Goal: Transaction & Acquisition: Purchase product/service

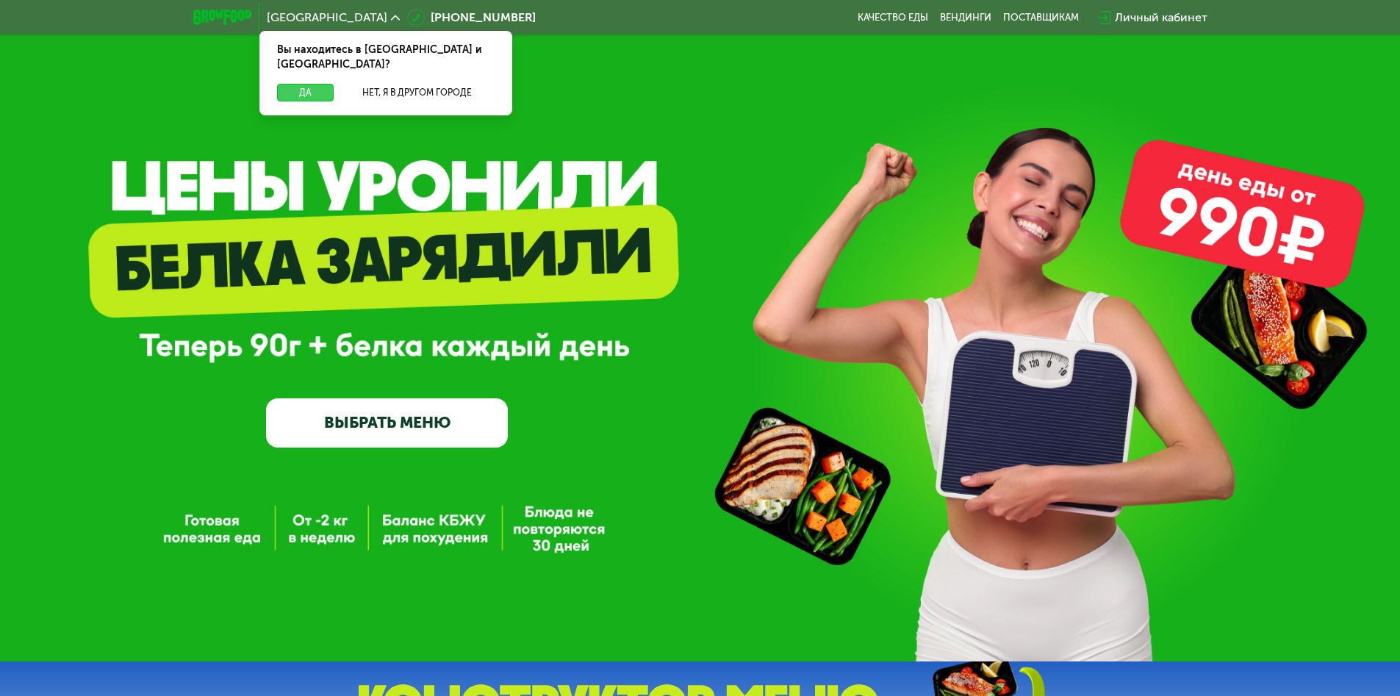
click at [305, 84] on button "Да" at bounding box center [305, 93] width 57 height 18
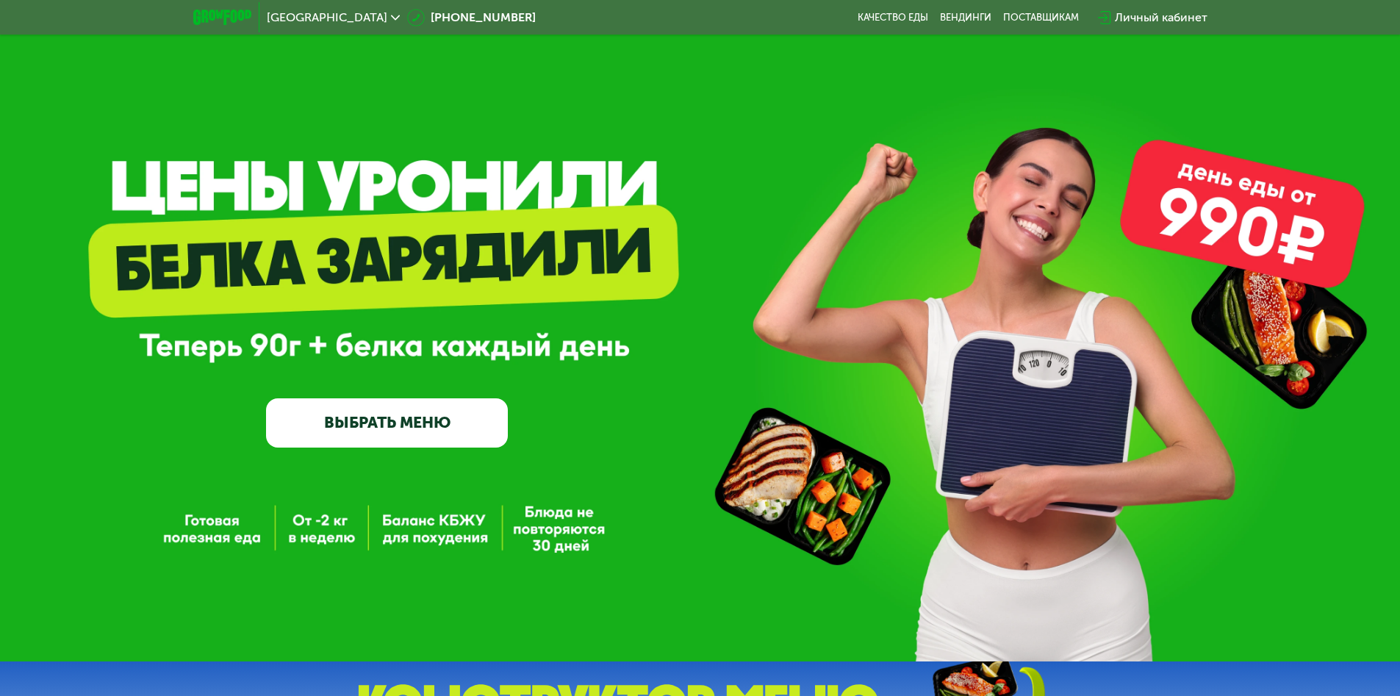
click at [293, 17] on span "[GEOGRAPHIC_DATA]" at bounding box center [327, 18] width 121 height 12
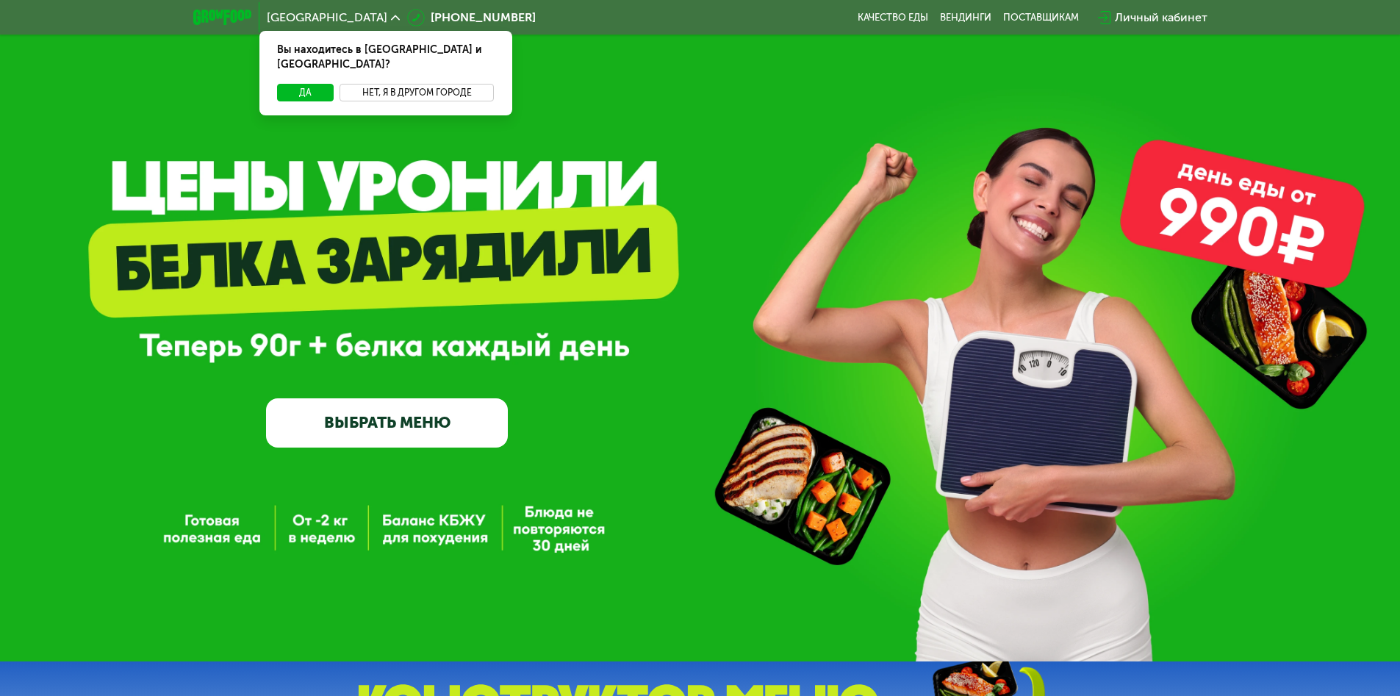
click at [417, 84] on button "Нет, я в другом городе" at bounding box center [417, 93] width 155 height 18
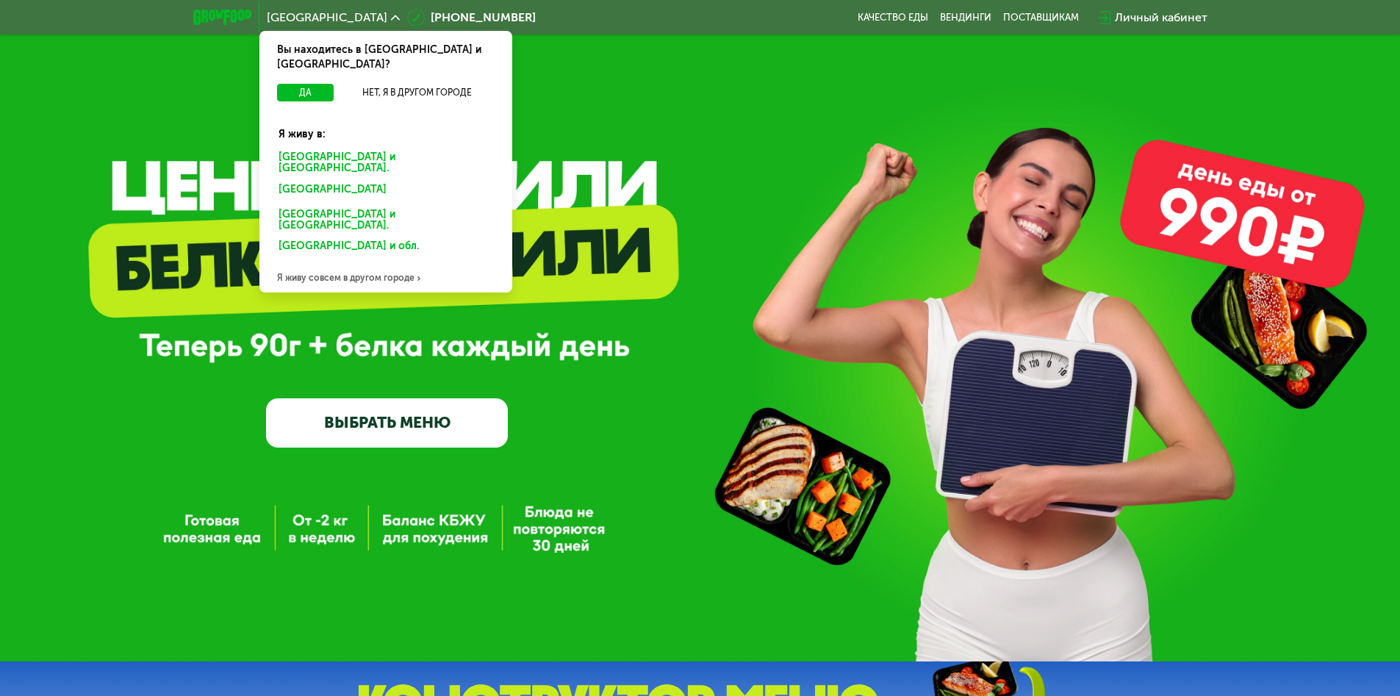
click at [385, 180] on div "[GEOGRAPHIC_DATA] и [GEOGRAPHIC_DATA]." at bounding box center [382, 192] width 229 height 24
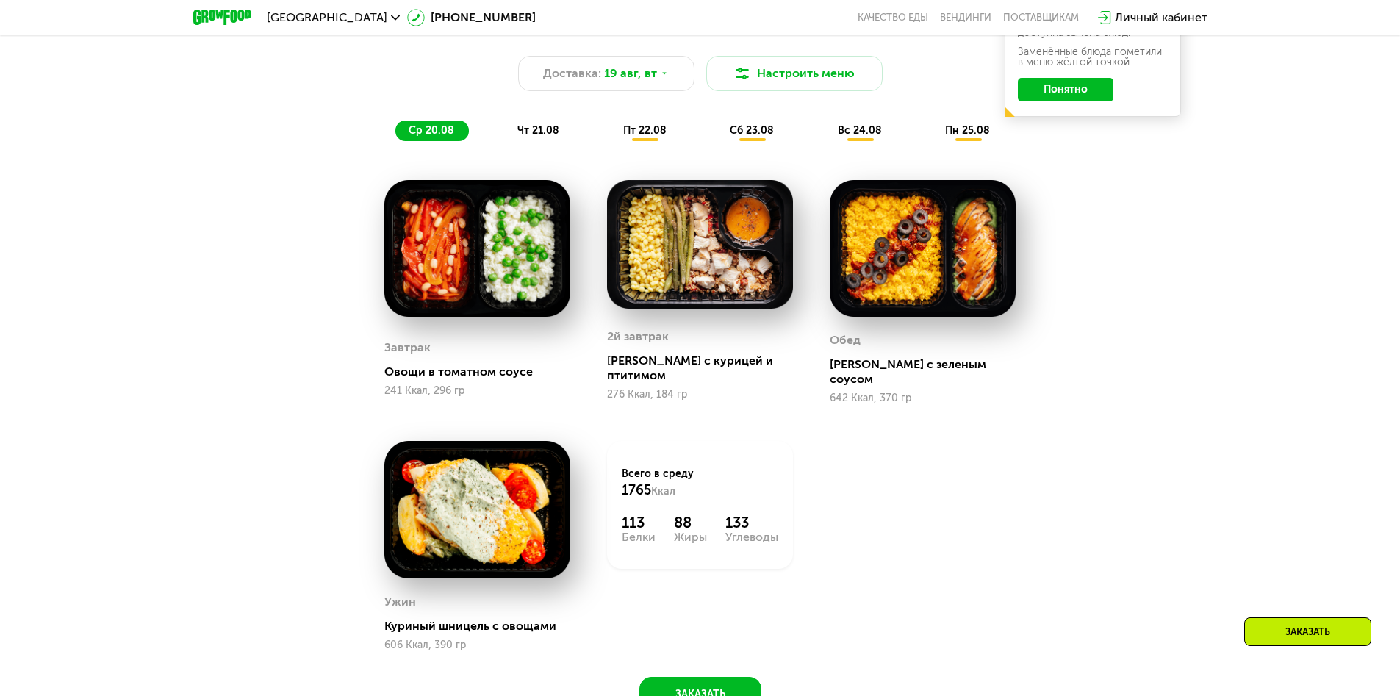
scroll to position [1029, 0]
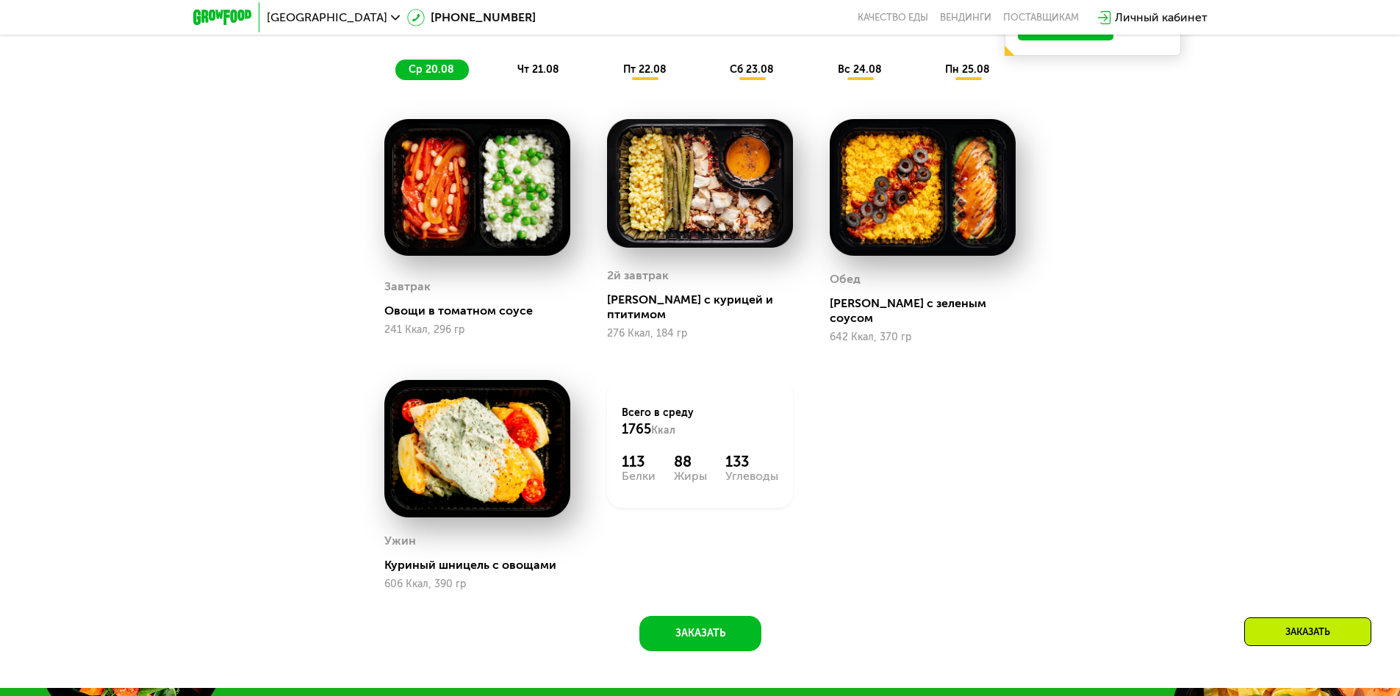
click at [431, 74] on span "ср 20.08" at bounding box center [432, 69] width 46 height 12
click at [538, 74] on span "чт 21.08" at bounding box center [538, 69] width 42 height 12
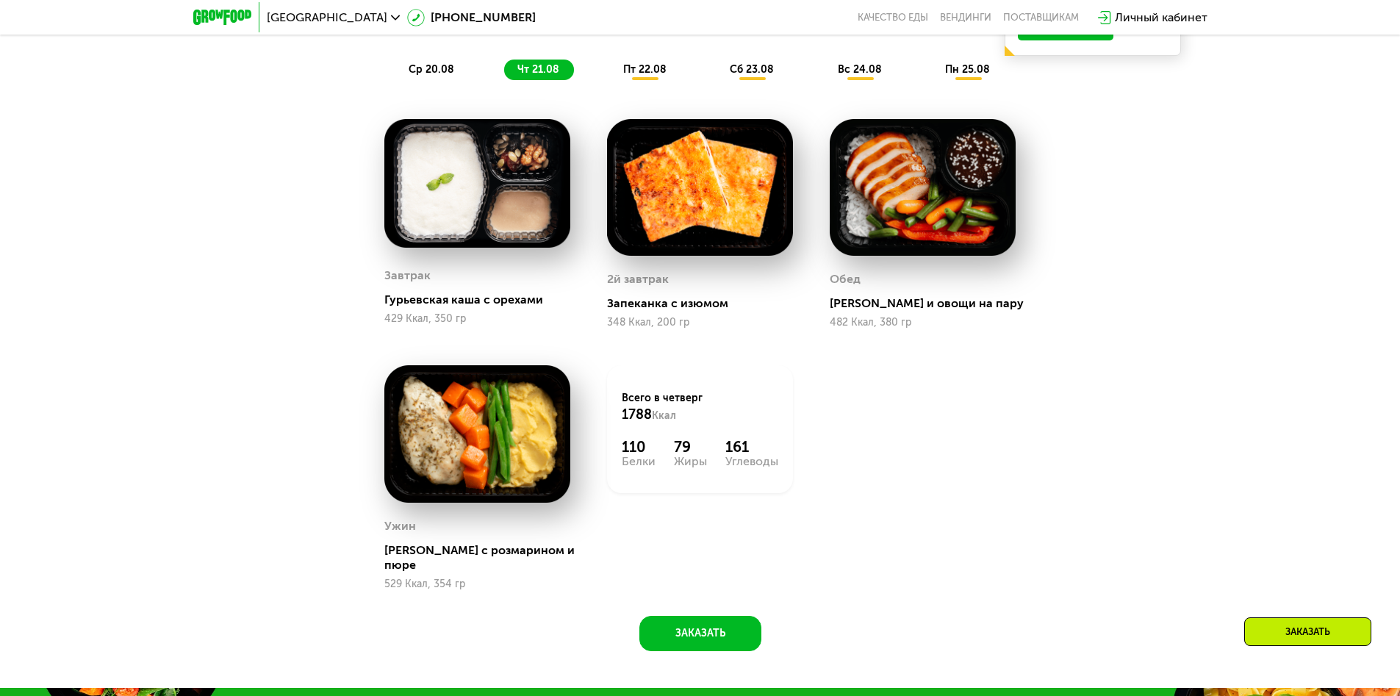
click at [645, 74] on span "пт 22.08" at bounding box center [644, 69] width 43 height 12
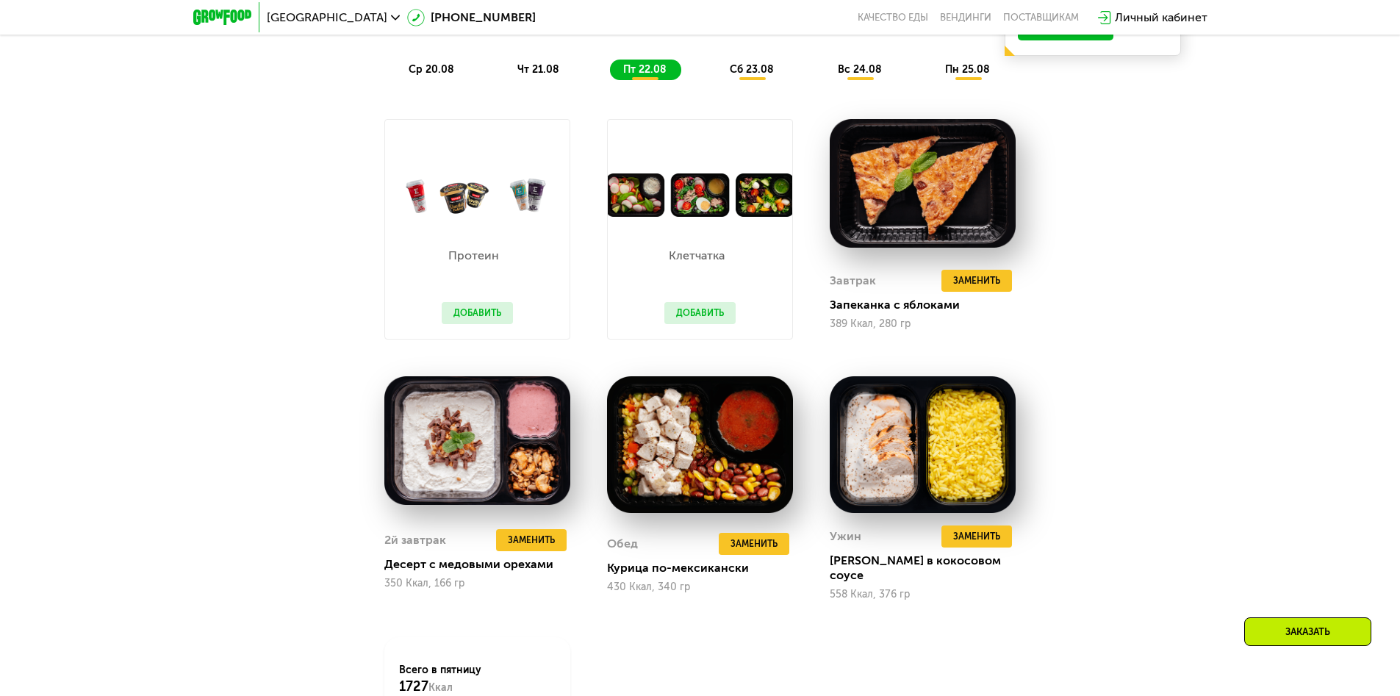
click at [753, 74] on span "сб 23.08" at bounding box center [752, 69] width 44 height 12
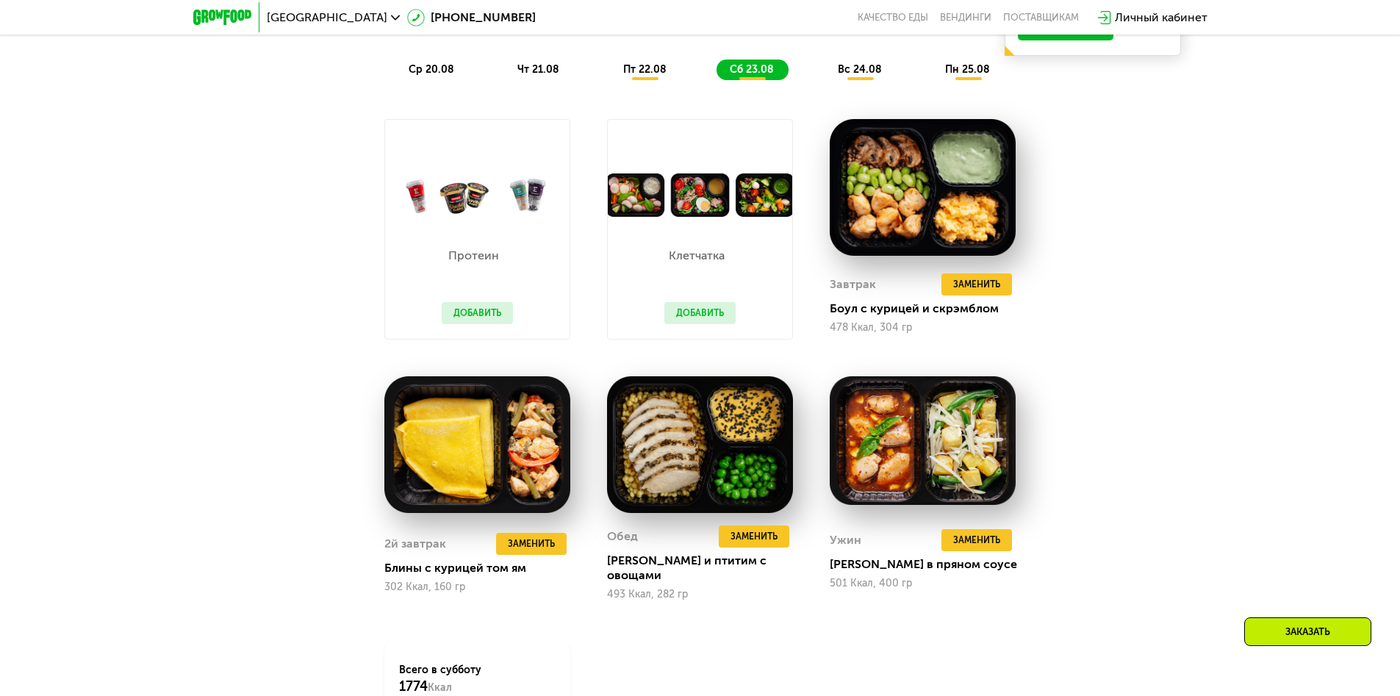
click at [861, 74] on span "вс 24.08" at bounding box center [860, 69] width 44 height 12
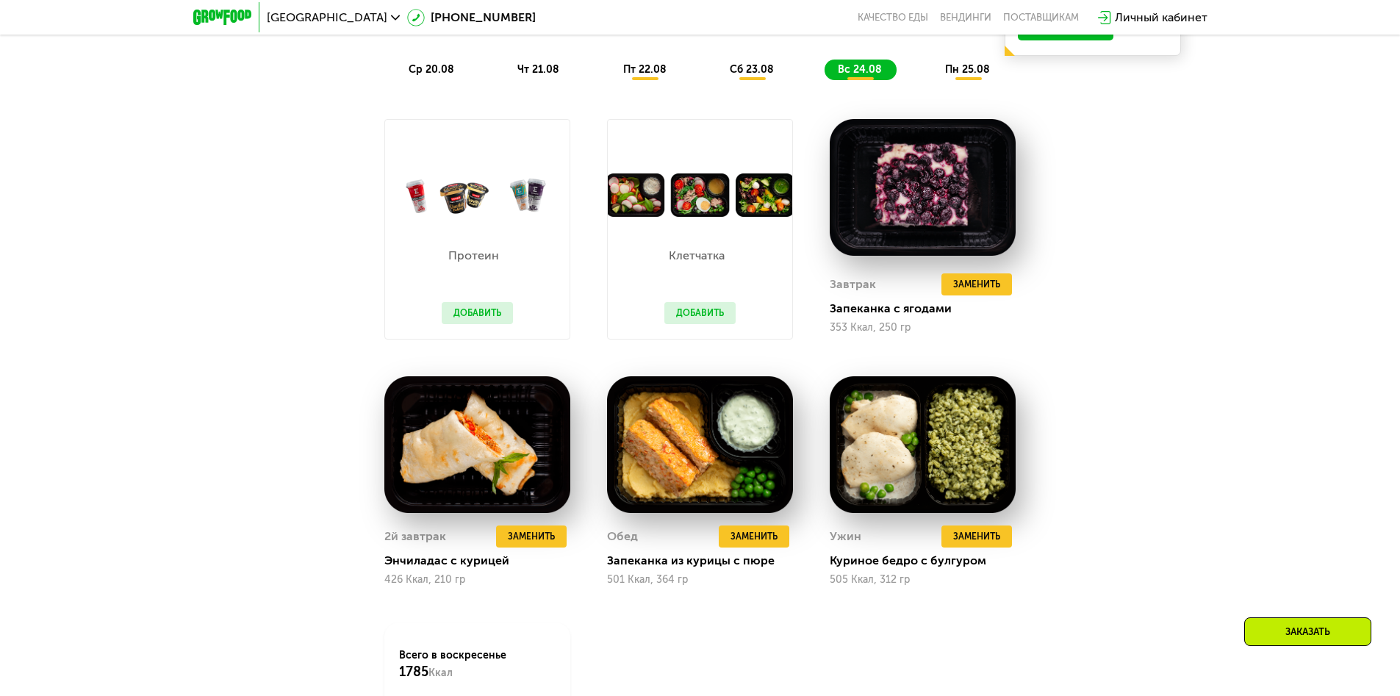
click at [969, 74] on span "пн 25.08" at bounding box center [967, 69] width 45 height 12
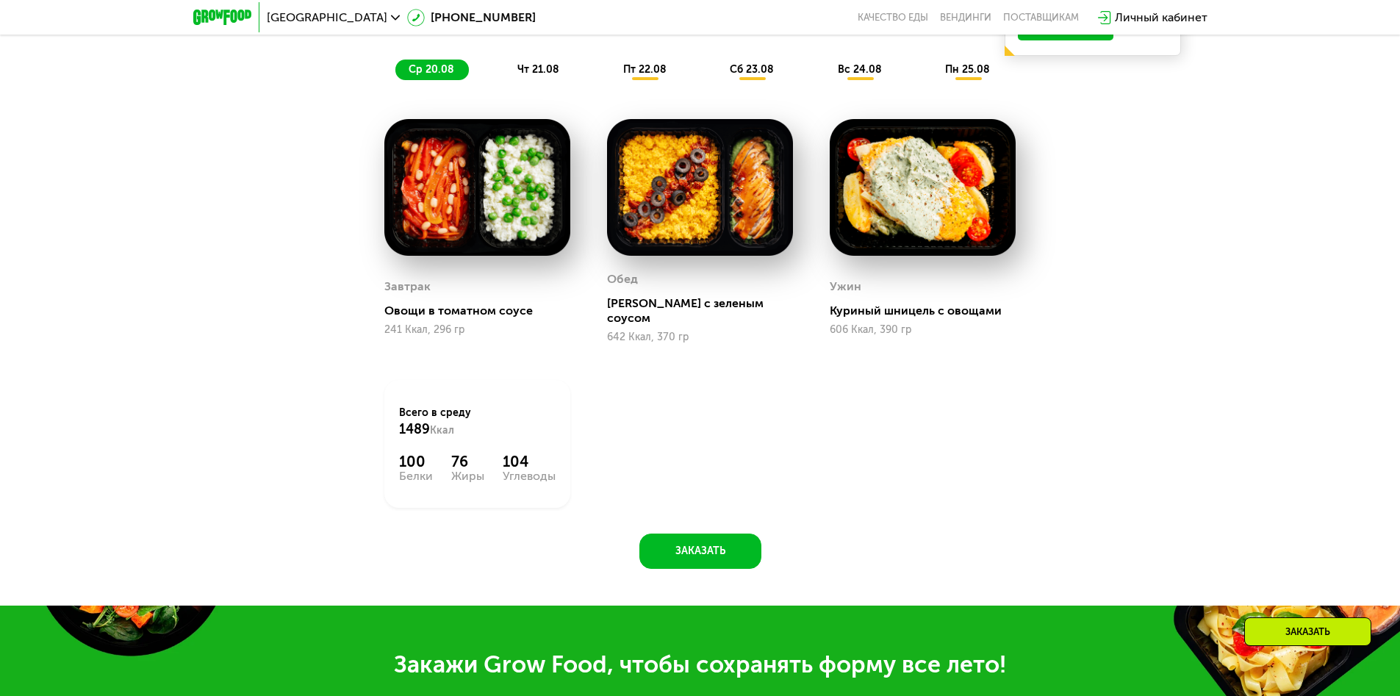
click at [431, 74] on span "ср 20.08" at bounding box center [432, 69] width 46 height 12
click at [538, 74] on span "чт 21.08" at bounding box center [538, 69] width 42 height 12
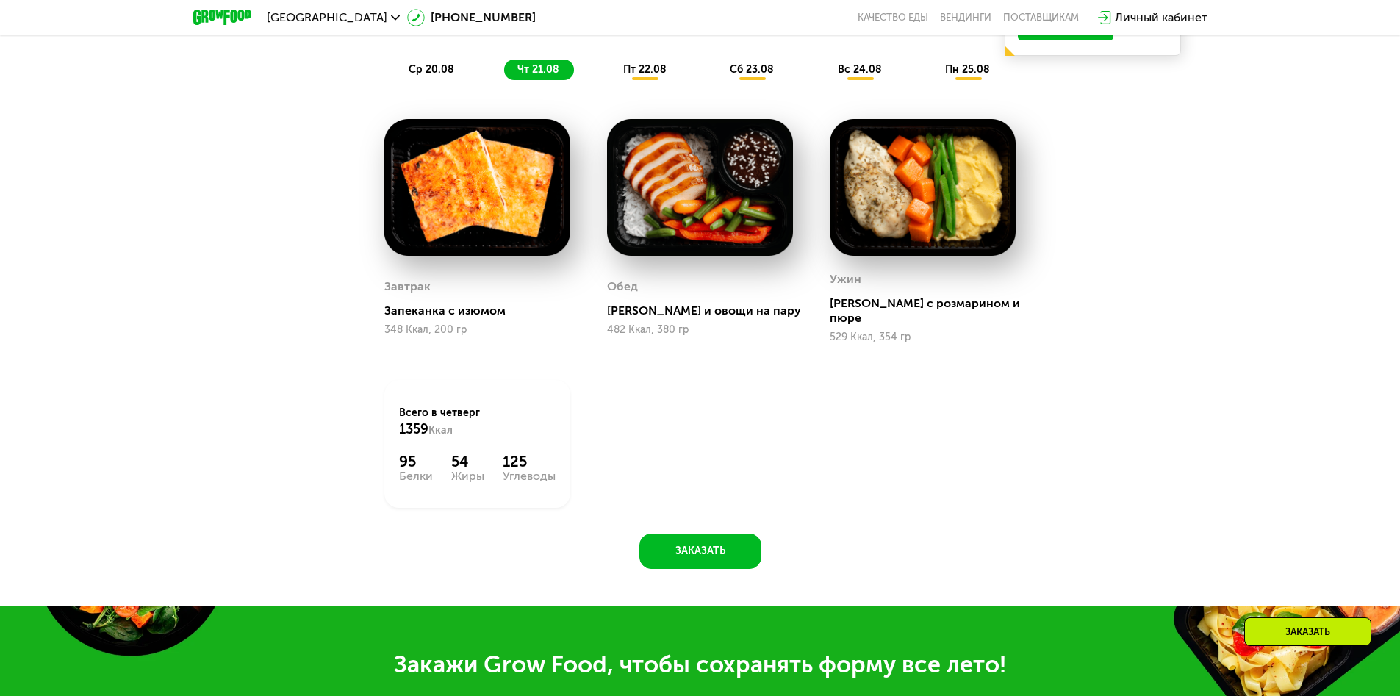
click at [645, 74] on span "пт 22.08" at bounding box center [644, 69] width 43 height 12
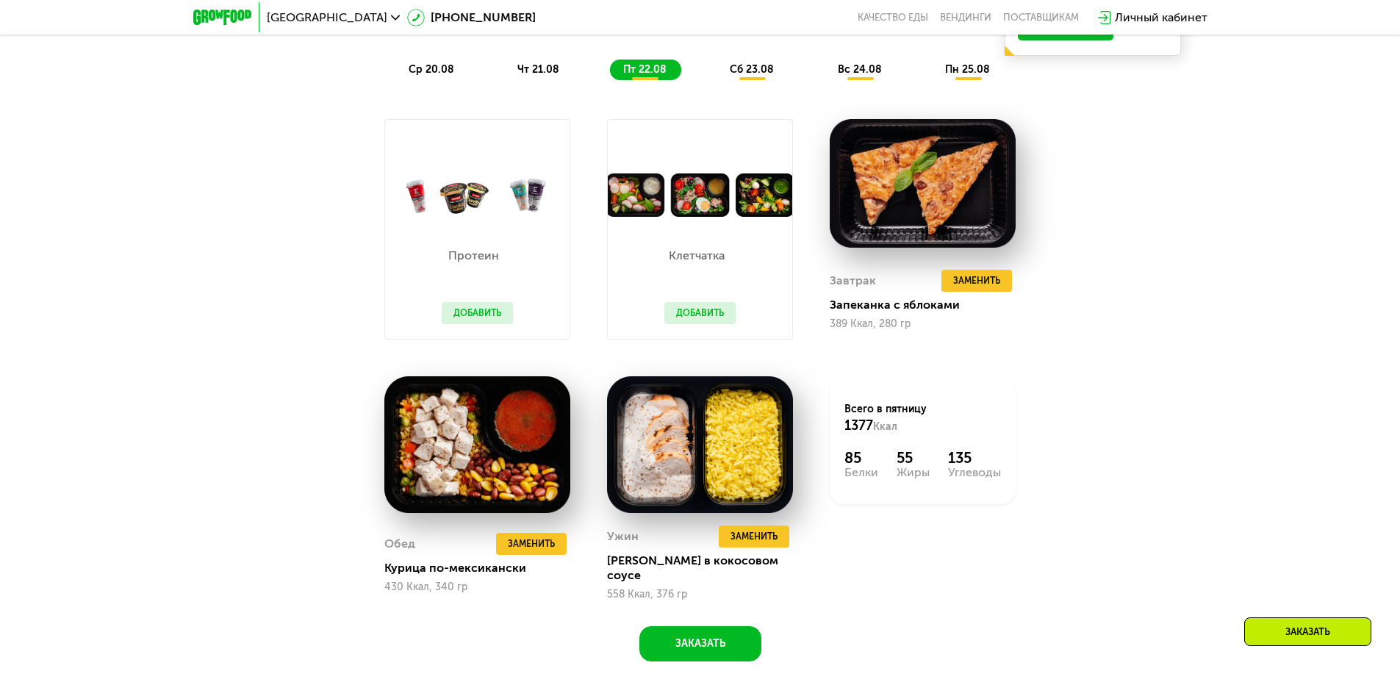
click at [753, 74] on span "сб 23.08" at bounding box center [752, 69] width 44 height 12
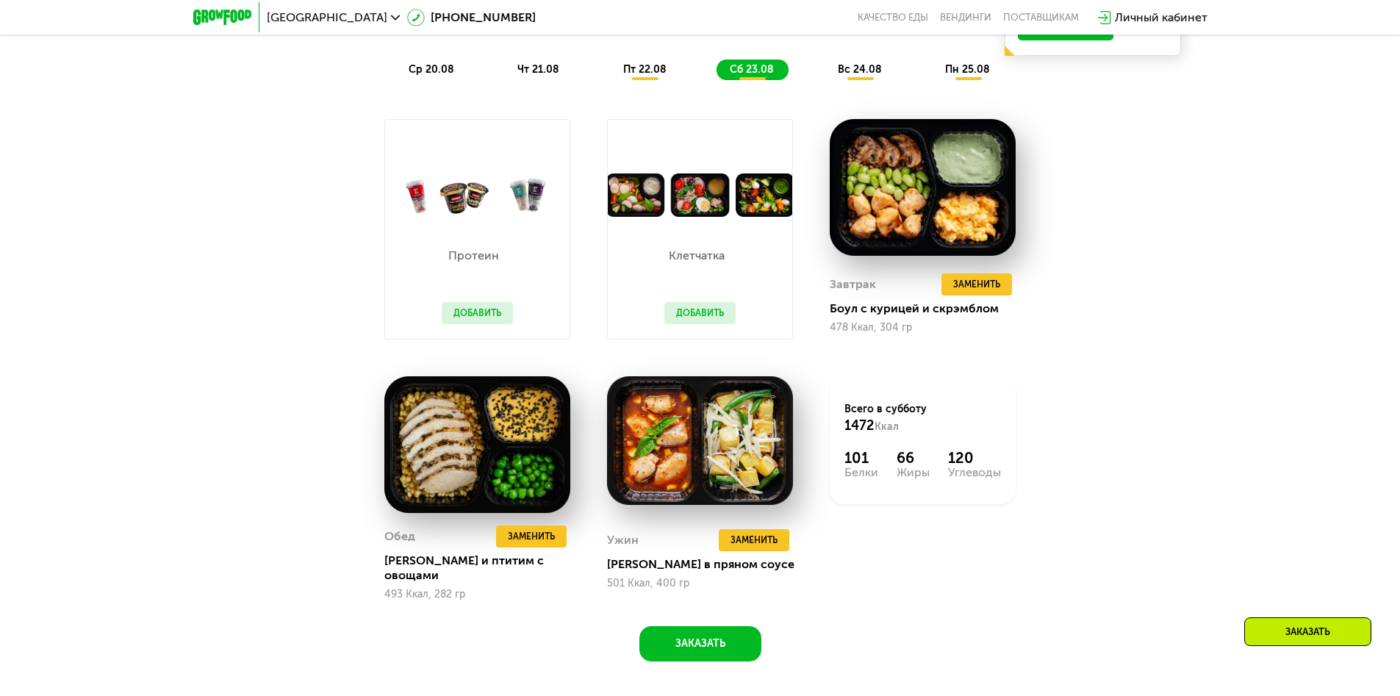
click at [861, 74] on span "вс 24.08" at bounding box center [860, 69] width 44 height 12
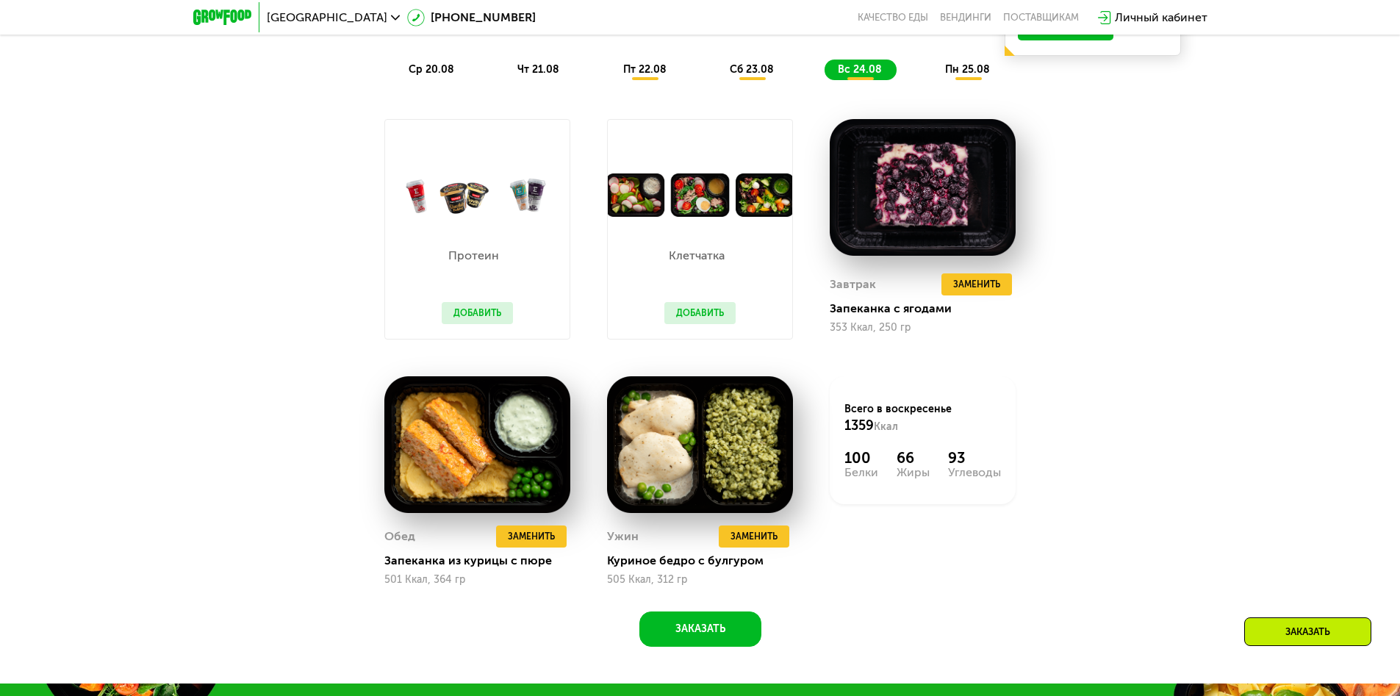
click at [969, 74] on span "пн 25.08" at bounding box center [967, 69] width 45 height 12
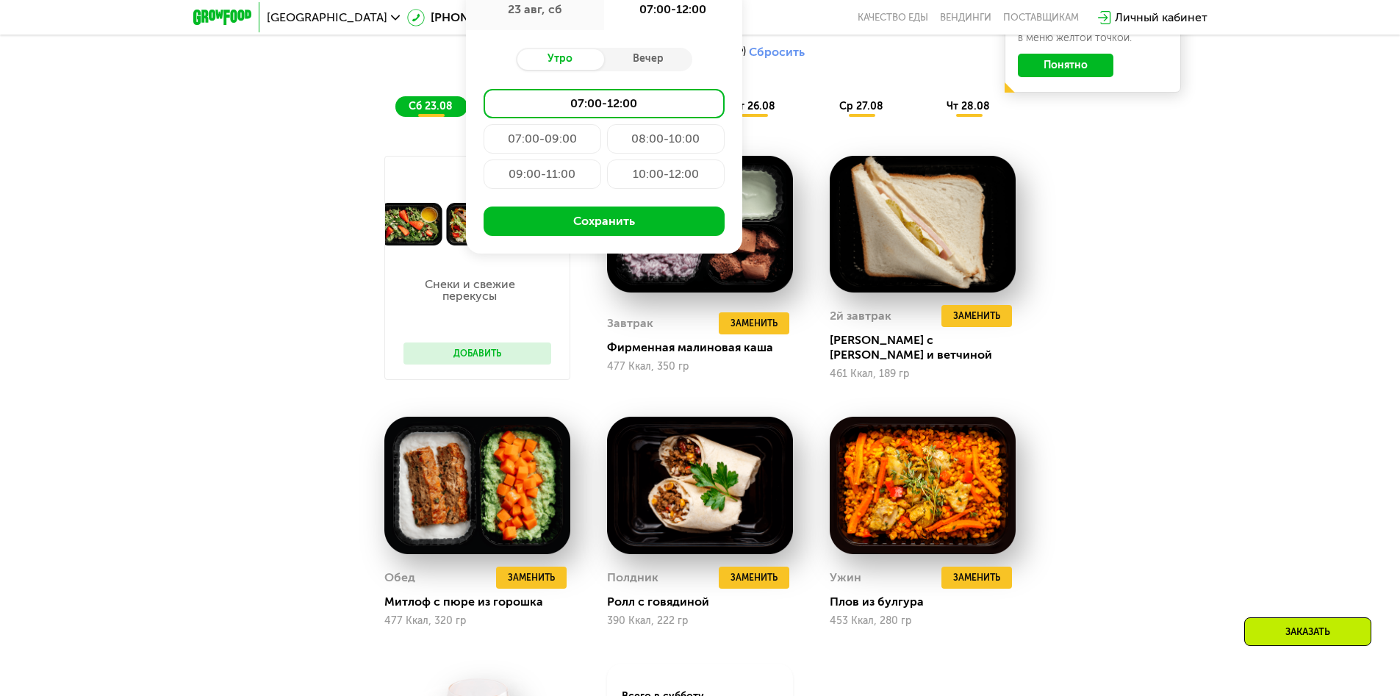
type input "**********"
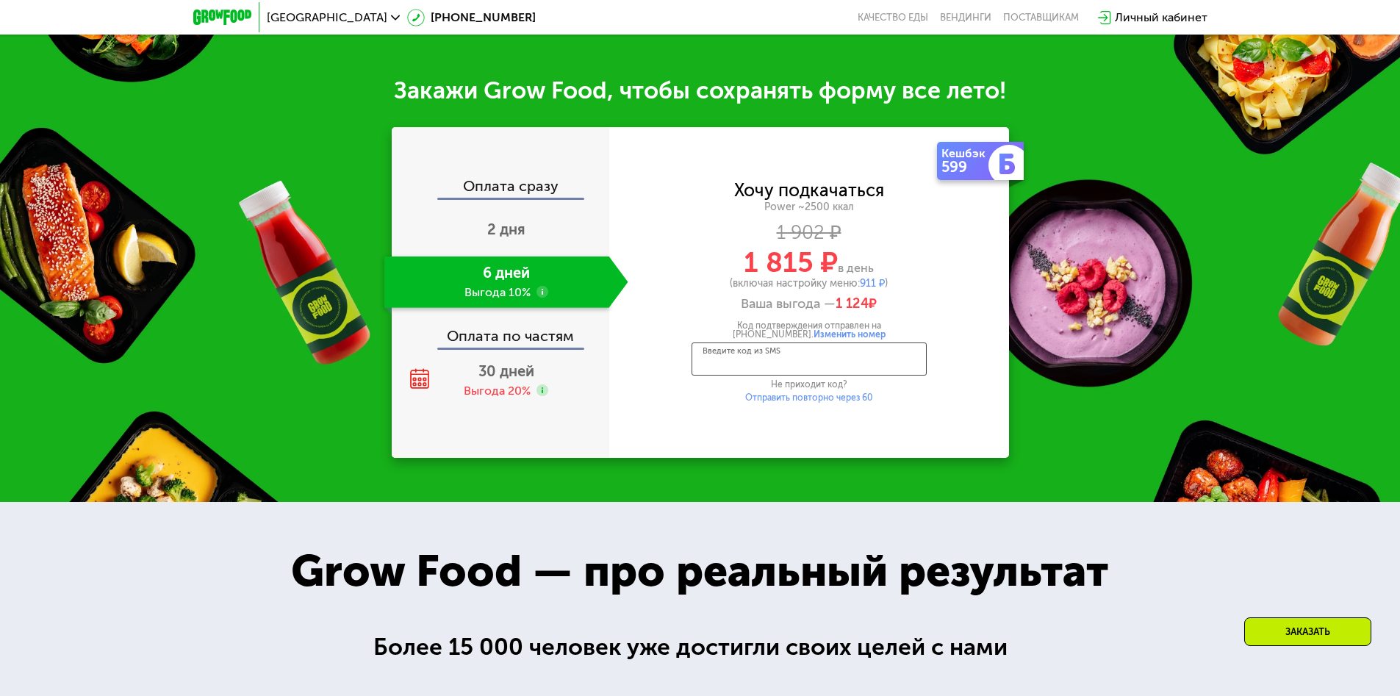
scroll to position [1981, 0]
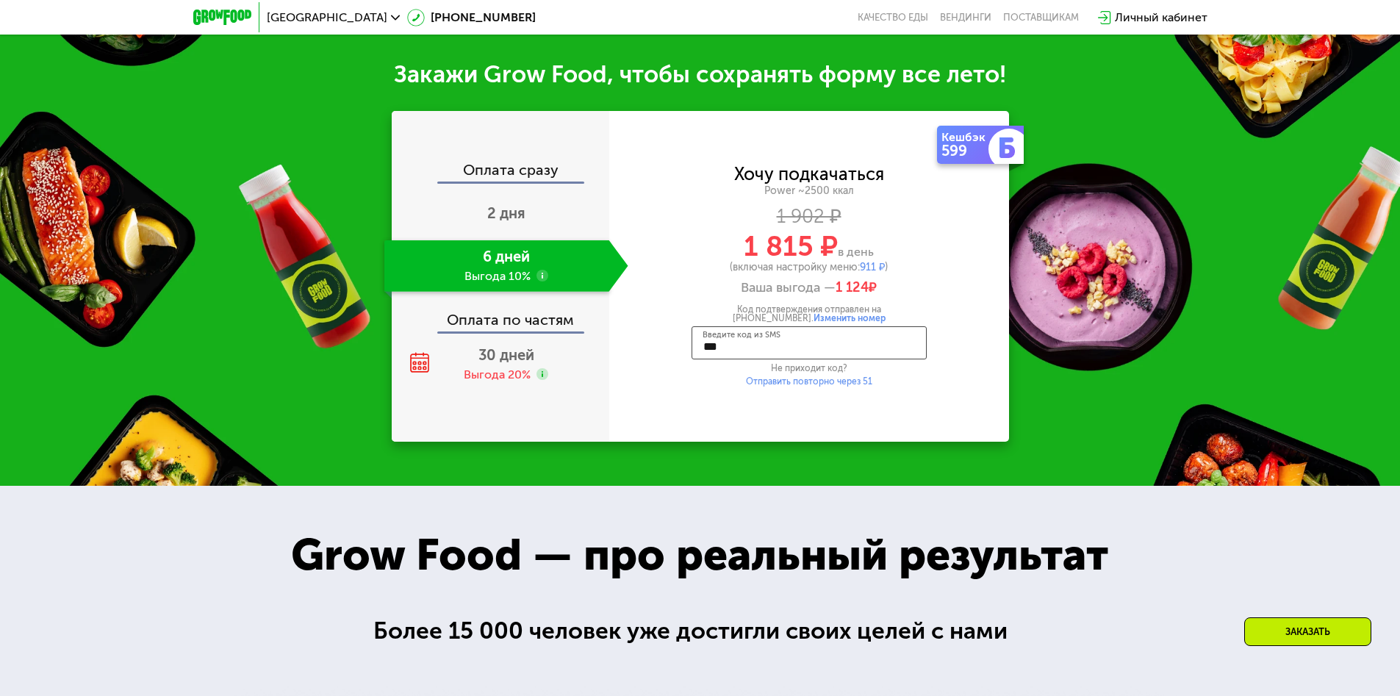
type input "****"
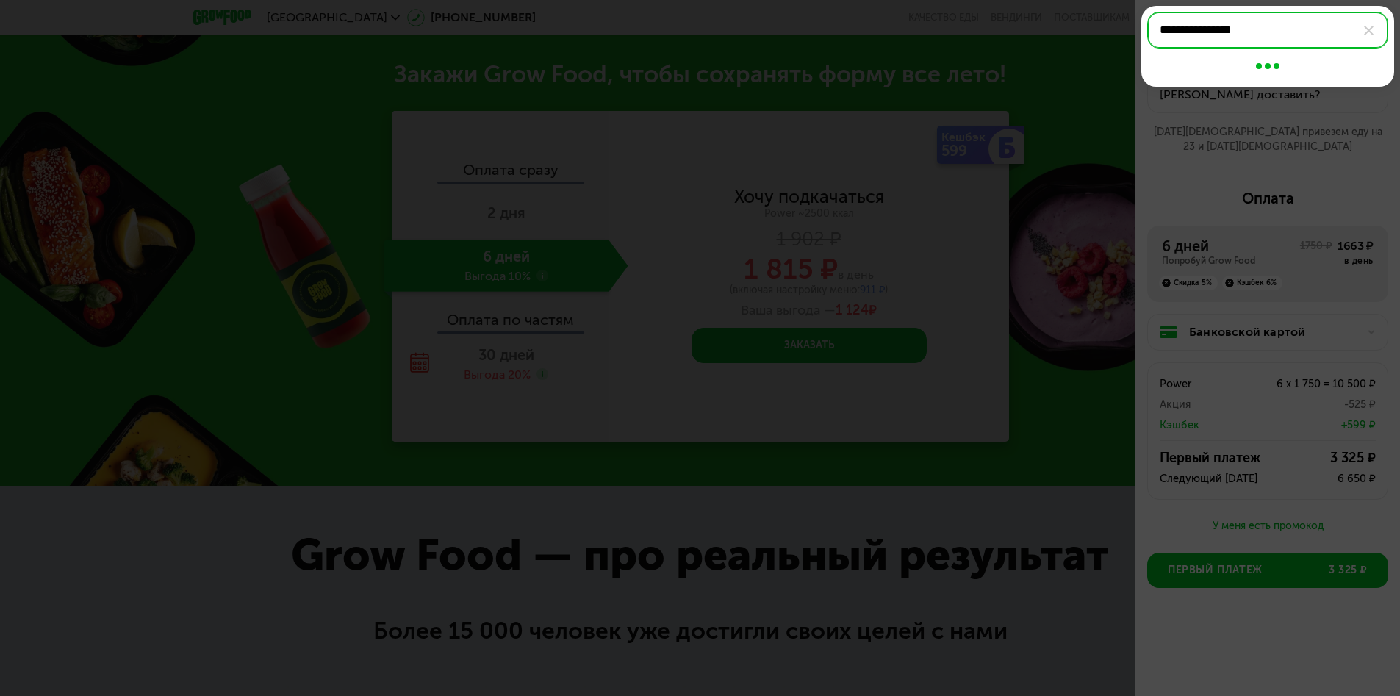
type input "**********"
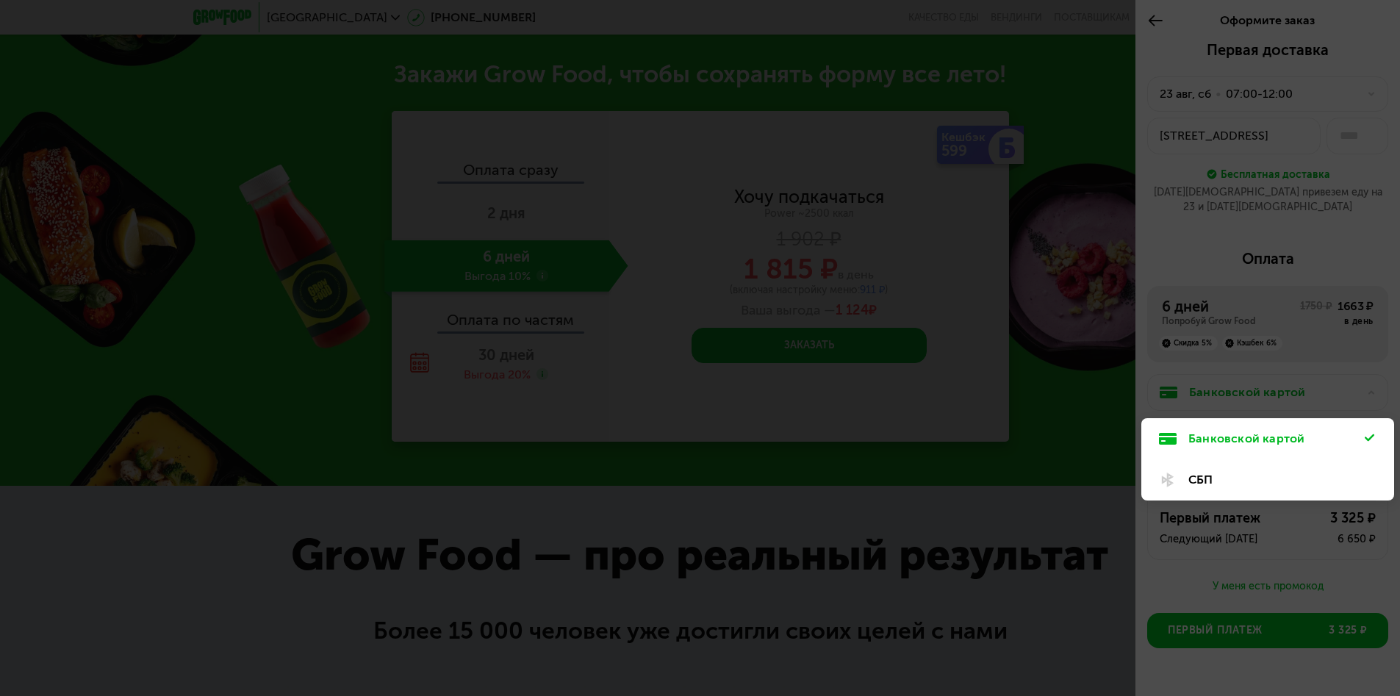
scroll to position [23, 0]
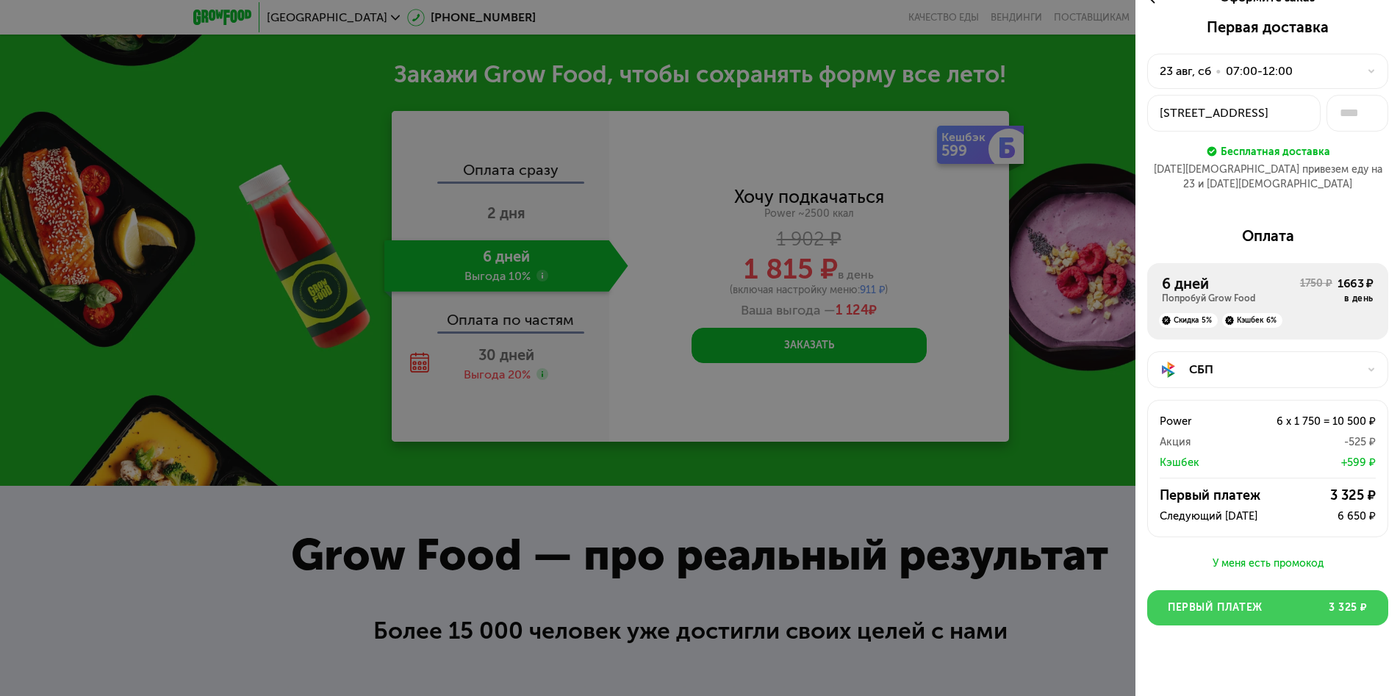
click at [1262, 601] on span "Первый платеж" at bounding box center [1215, 608] width 95 height 15
